Goal: Complete application form

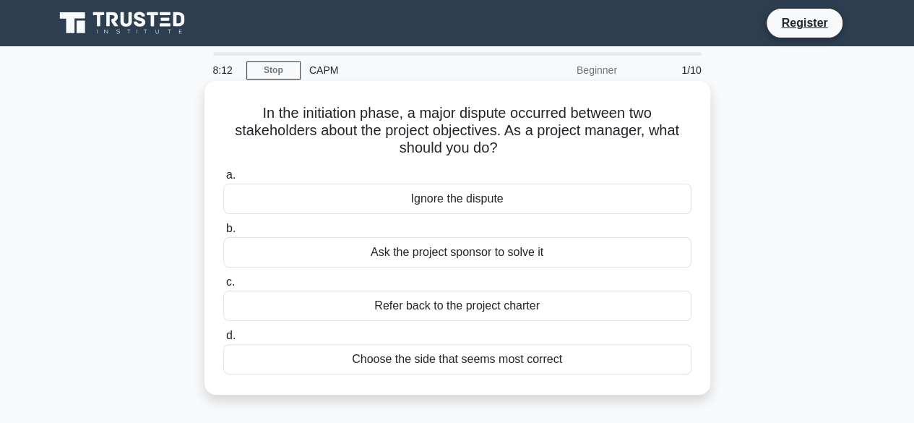
click at [548, 366] on div "Choose the side that seems most correct" at bounding box center [457, 359] width 468 height 30
click at [223, 340] on input "d. Choose the side that seems most correct" at bounding box center [223, 335] width 0 height 9
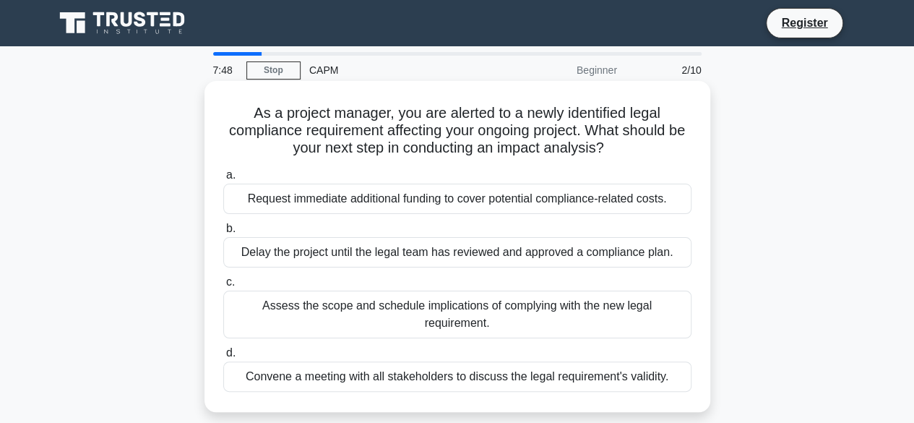
click at [558, 197] on div "Request immediate additional funding to cover potential compliance-related cost…" at bounding box center [457, 198] width 468 height 30
click at [223, 180] on input "a. Request immediate additional funding to cover potential compliance-related c…" at bounding box center [223, 174] width 0 height 9
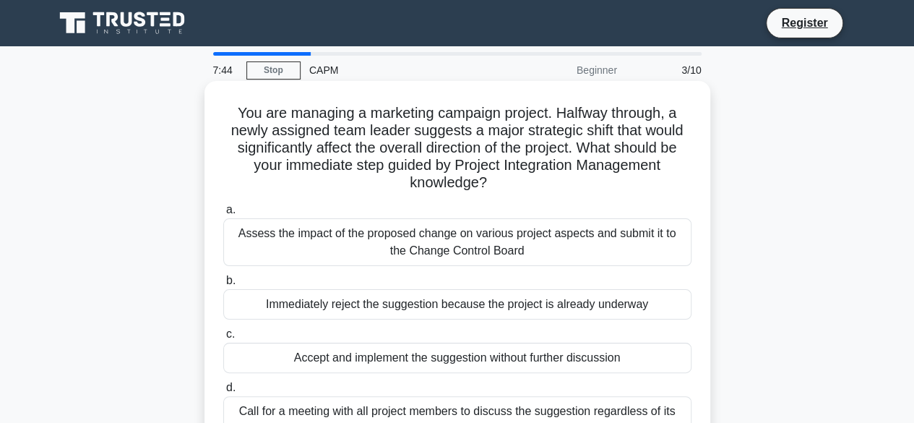
click at [565, 256] on div "Assess the impact of the proposed change on various project aspects and submit …" at bounding box center [457, 242] width 468 height 48
click at [223, 215] on input "a. Assess the impact of the proposed change on various project aspects and subm…" at bounding box center [223, 209] width 0 height 9
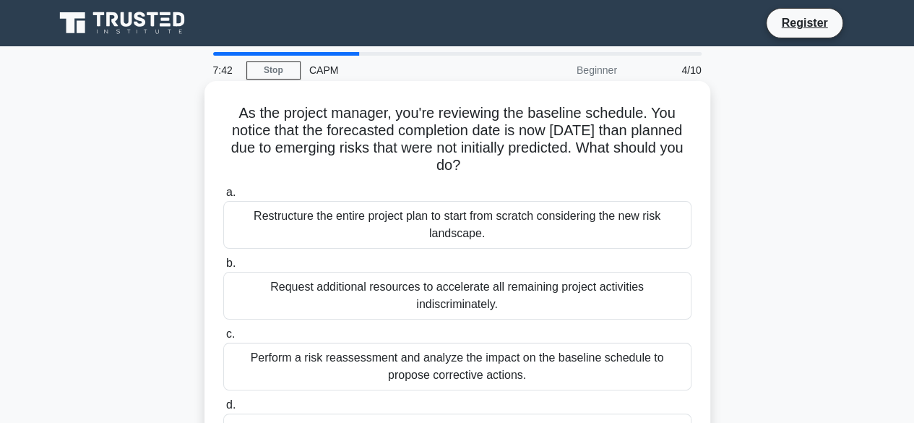
click at [563, 293] on div "Request additional resources to accelerate all remaining project activities ind…" at bounding box center [457, 296] width 468 height 48
click at [223, 268] on input "b. Request additional resources to accelerate all remaining project activities …" at bounding box center [223, 263] width 0 height 9
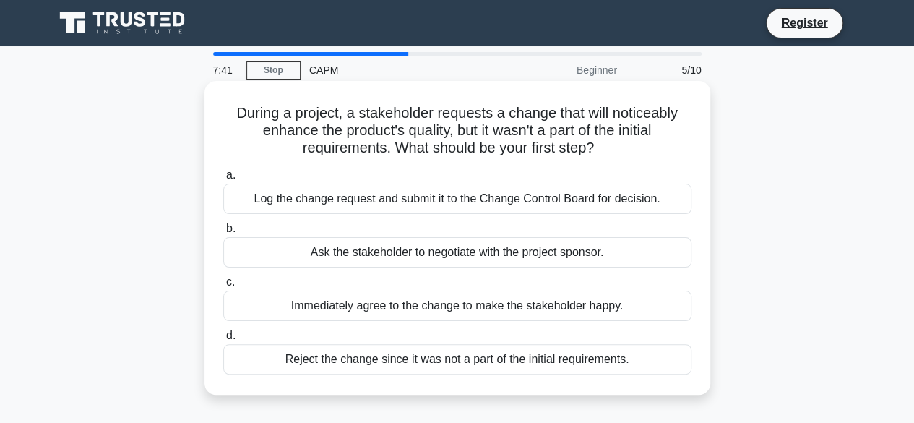
click at [554, 324] on div "a. Log the change request and submit it to the Change Control Board for decisio…" at bounding box center [457, 270] width 485 height 214
click at [567, 304] on div "Immediately agree to the change to make the stakeholder happy." at bounding box center [457, 305] width 468 height 30
click at [223, 287] on input "c. Immediately agree to the change to make the stakeholder happy." at bounding box center [223, 281] width 0 height 9
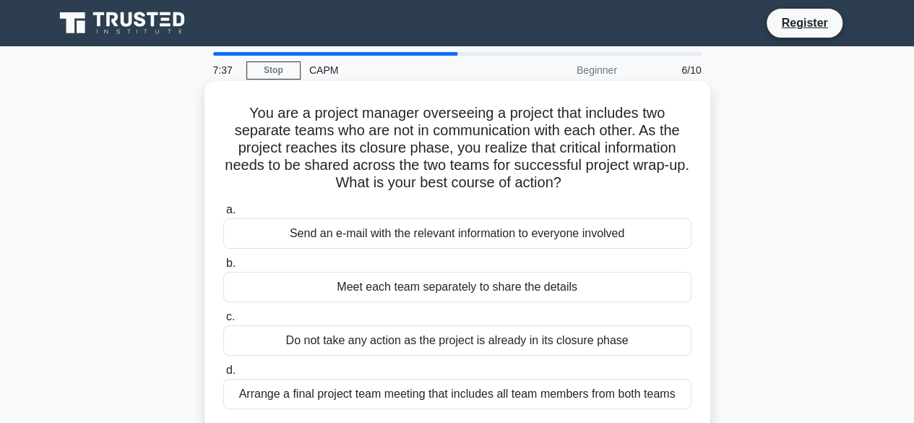
click at [562, 341] on div "Do not take any action as the project is already in its closure phase" at bounding box center [457, 340] width 468 height 30
click at [223, 321] on input "c. Do not take any action as the project is already in its closure phase" at bounding box center [223, 316] width 0 height 9
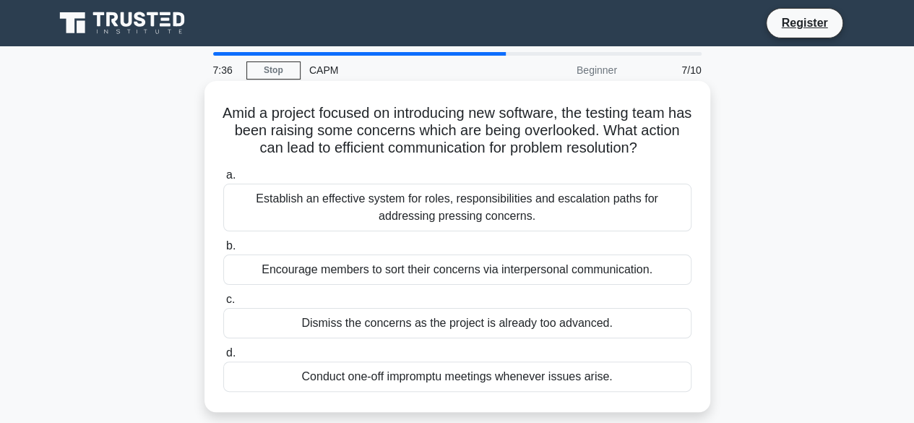
click at [661, 220] on div "Establish an effective system for roles, responsibilities and escalation paths …" at bounding box center [457, 207] width 468 height 48
click at [223, 180] on input "a. Establish an effective system for roles, responsibilities and escalation pat…" at bounding box center [223, 174] width 0 height 9
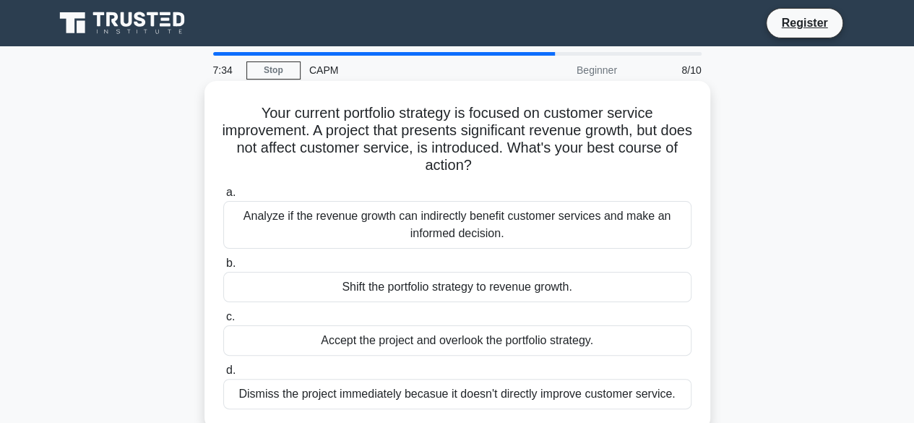
click at [537, 345] on div "Accept the project and overlook the portfolio strategy." at bounding box center [457, 340] width 468 height 30
click at [223, 321] on input "c. Accept the project and overlook the portfolio strategy." at bounding box center [223, 316] width 0 height 9
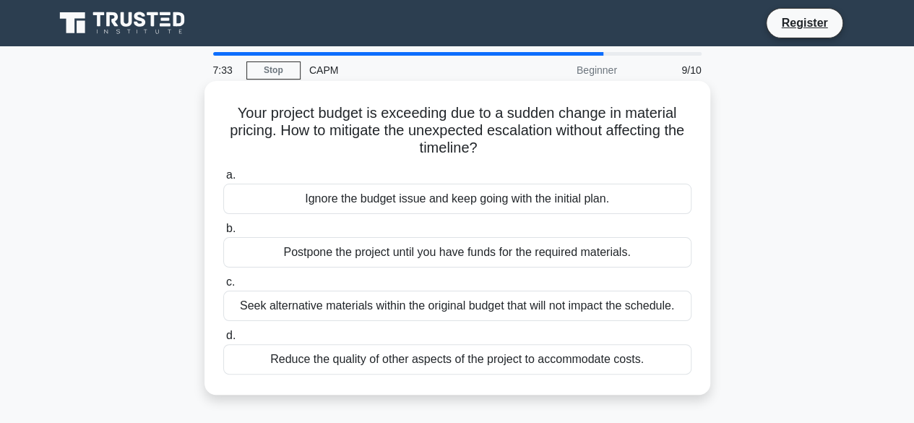
click at [550, 251] on div "Postpone the project until you have funds for the required materials." at bounding box center [457, 252] width 468 height 30
click at [223, 233] on input "b. Postpone the project until you have funds for the required materials." at bounding box center [223, 228] width 0 height 9
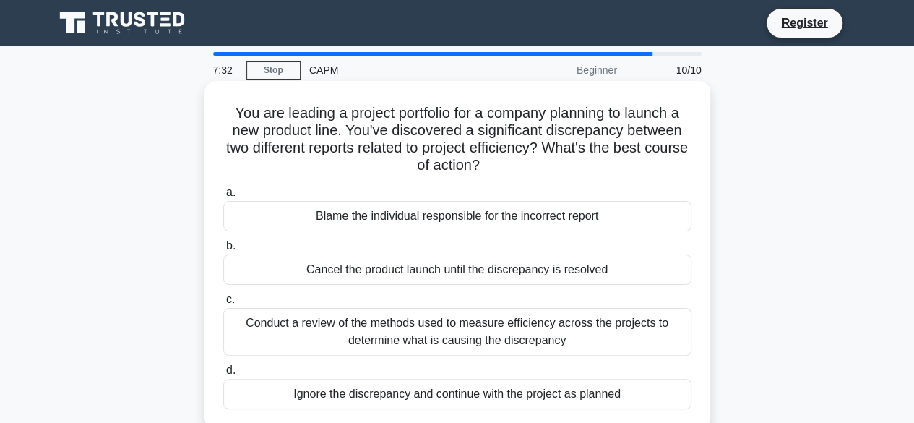
click at [399, 285] on div "a. Blame the individual responsible for the incorrect report b. Cancel the prod…" at bounding box center [457, 296] width 485 height 231
click at [399, 284] on div "Cancel the product launch until the discrepancy is resolved" at bounding box center [457, 269] width 468 height 30
click at [223, 251] on input "b. Cancel the product launch until the discrepancy is resolved" at bounding box center [223, 245] width 0 height 9
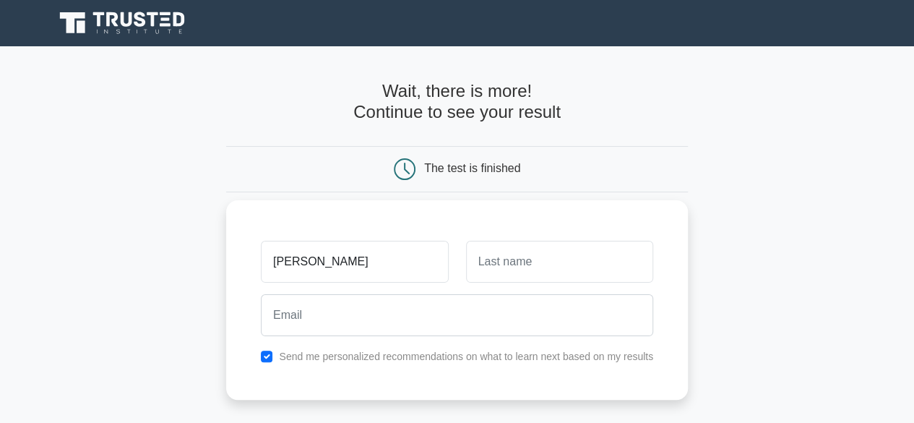
type input "[PERSON_NAME]"
click at [571, 256] on input "text" at bounding box center [559, 262] width 187 height 42
type input "Akhator"
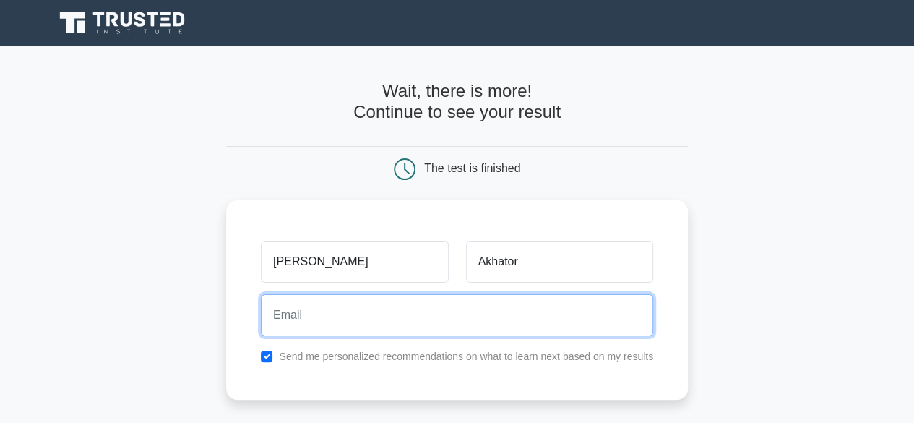
click at [436, 321] on input "email" at bounding box center [457, 315] width 392 height 42
type input "[EMAIL_ADDRESS][DOMAIN_NAME]"
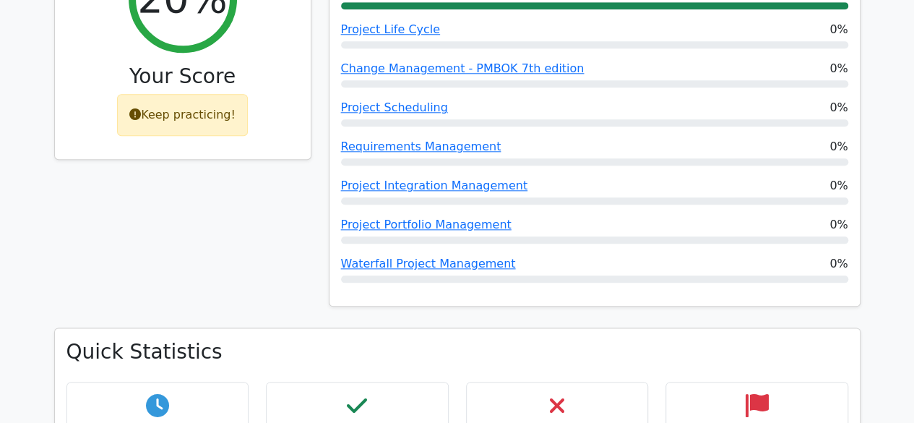
scroll to position [722, 0]
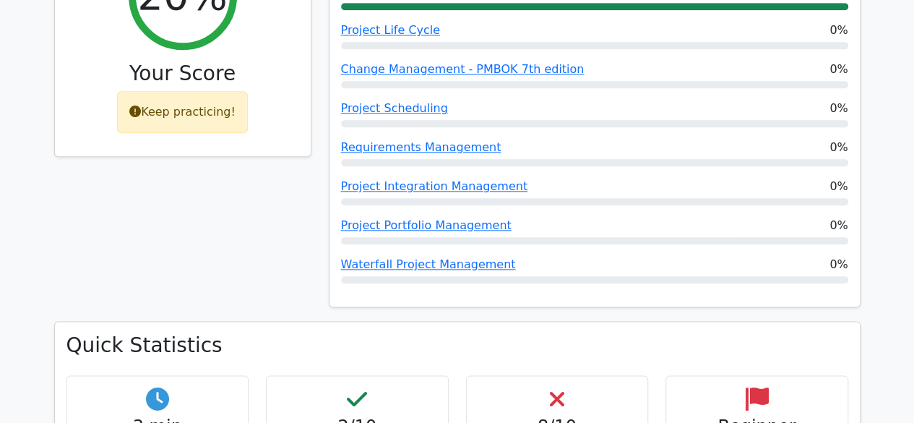
click at [395, 416] on h4 "2/10" at bounding box center [357, 426] width 158 height 21
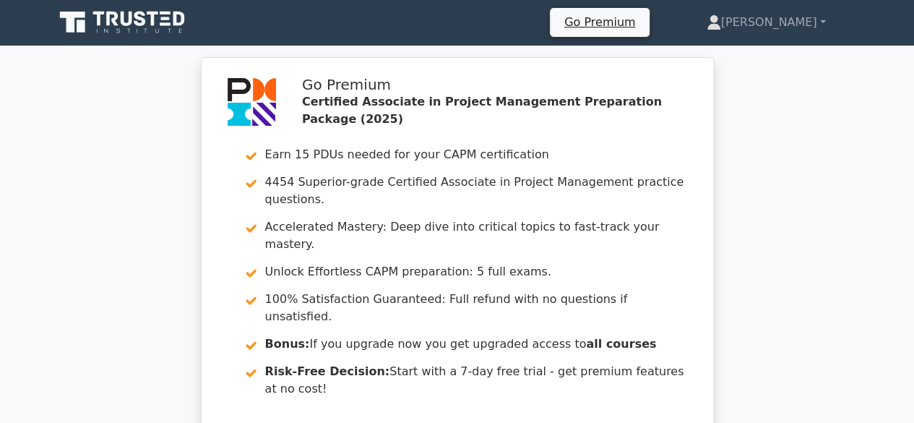
scroll to position [0, 0]
